Goal: Use online tool/utility: Use online tool/utility

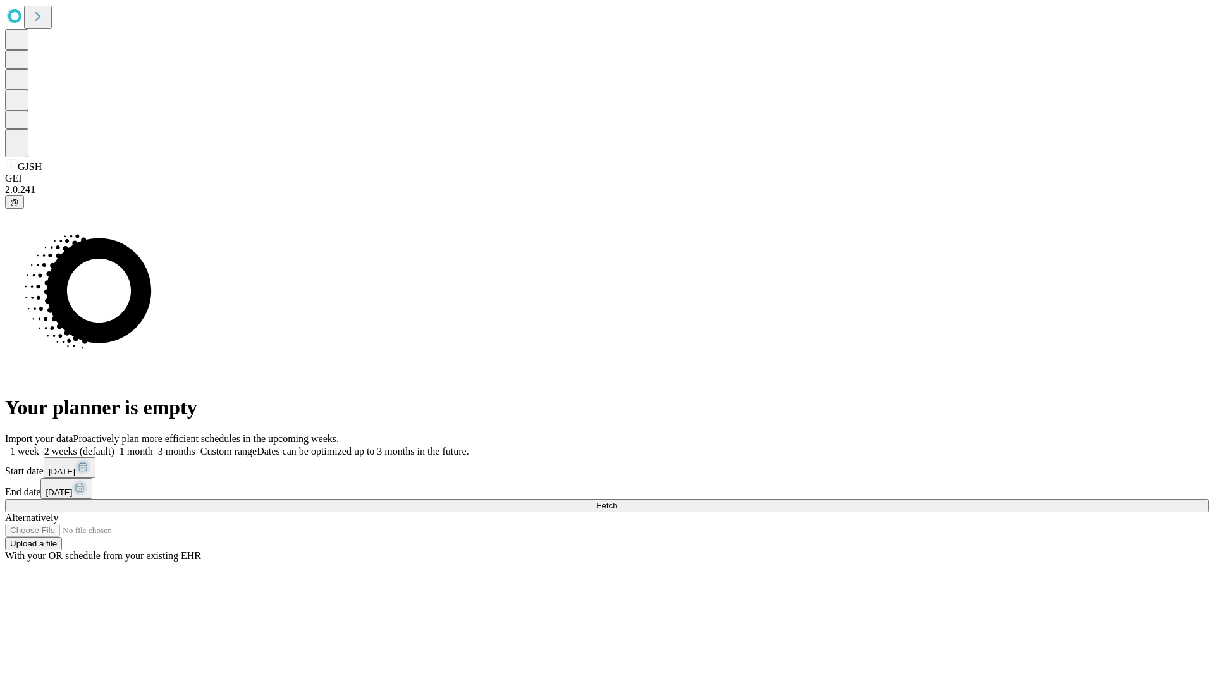
click at [617, 501] on span "Fetch" at bounding box center [606, 505] width 21 height 9
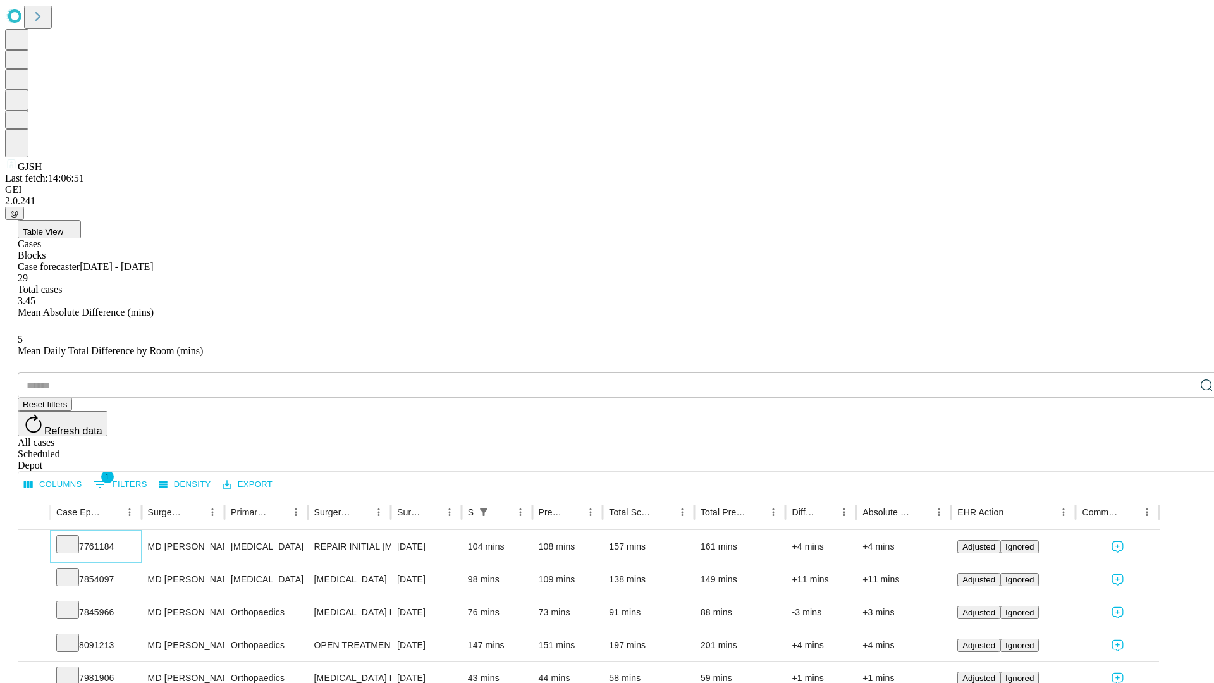
click at [74, 537] on icon at bounding box center [67, 543] width 13 height 13
